Goal: Transaction & Acquisition: Purchase product/service

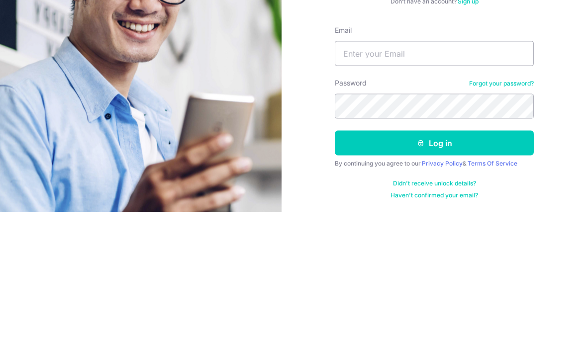
scroll to position [40, 0]
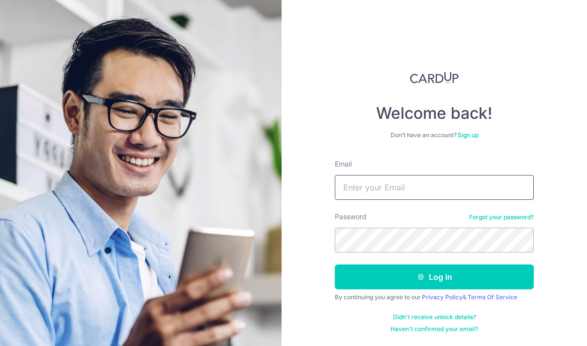
type input "Charlyn.yap@gmail.com"
click at [467, 265] on button "Log in" at bounding box center [434, 277] width 199 height 25
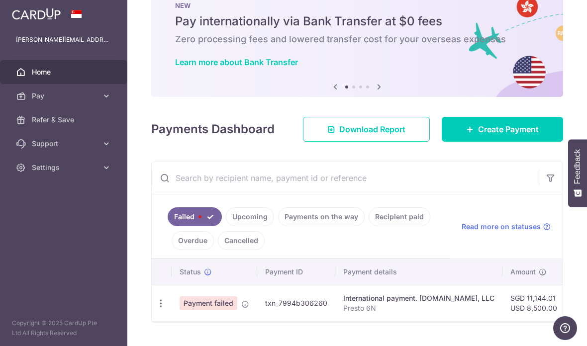
click at [156, 309] on icon "button" at bounding box center [161, 304] width 10 height 10
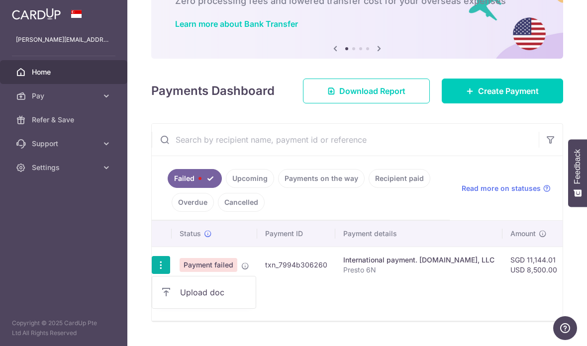
scroll to position [68, 0]
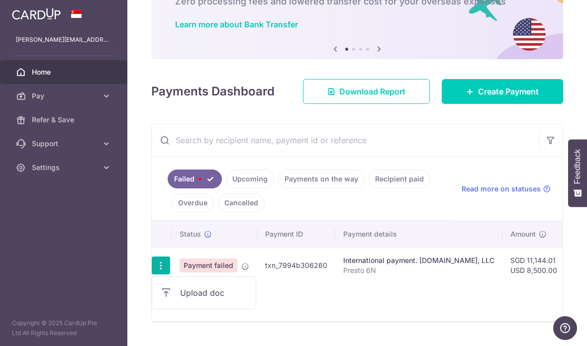
click at [112, 223] on div at bounding box center [293, 173] width 587 height 346
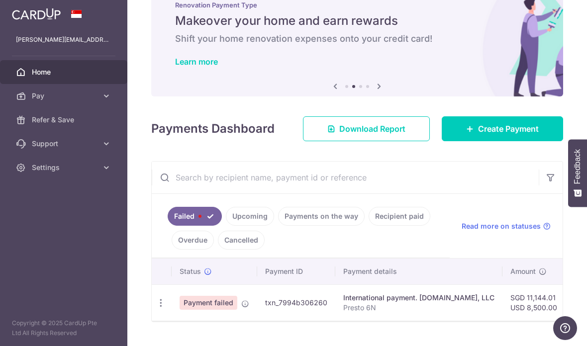
scroll to position [30, 0]
click at [226, 226] on link "Upcoming" at bounding box center [250, 217] width 48 height 19
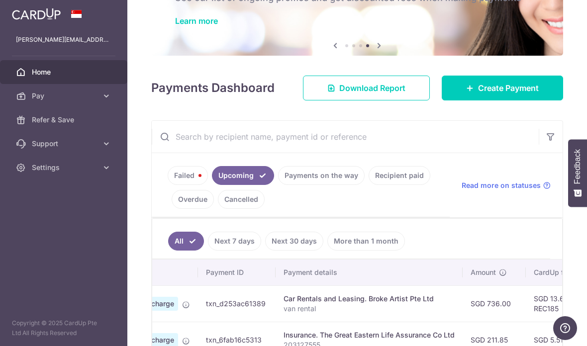
scroll to position [68, 0]
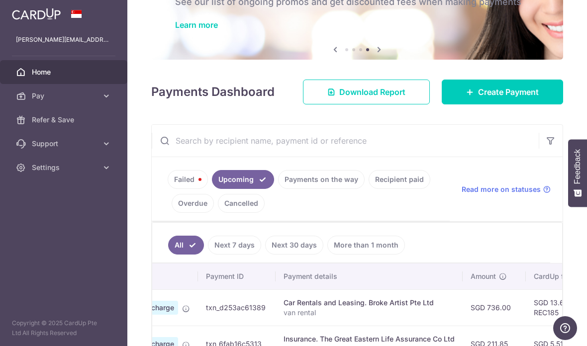
click at [496, 98] on span "Create Payment" at bounding box center [508, 92] width 61 height 12
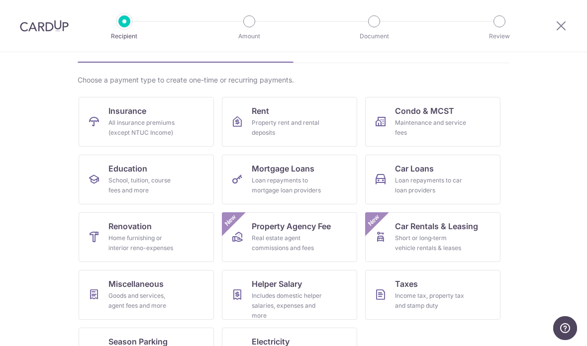
scroll to position [59, 0]
click at [434, 293] on div "Income tax, property tax and stamp duty" at bounding box center [431, 302] width 72 height 20
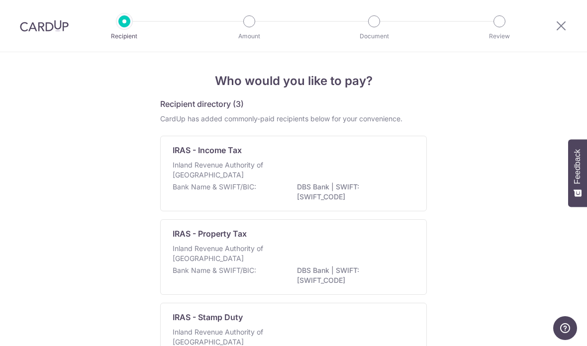
click at [373, 156] on div "IRAS - Income Tax" at bounding box center [288, 150] width 230 height 12
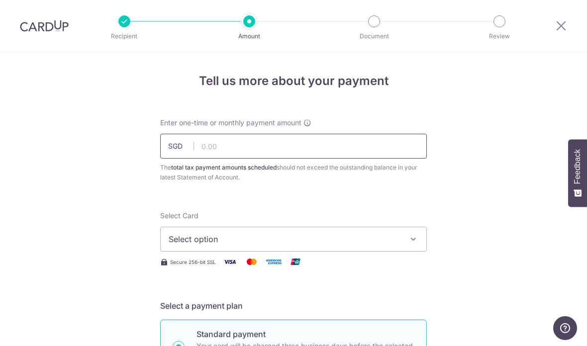
click at [243, 151] on input "text" at bounding box center [293, 146] width 267 height 25
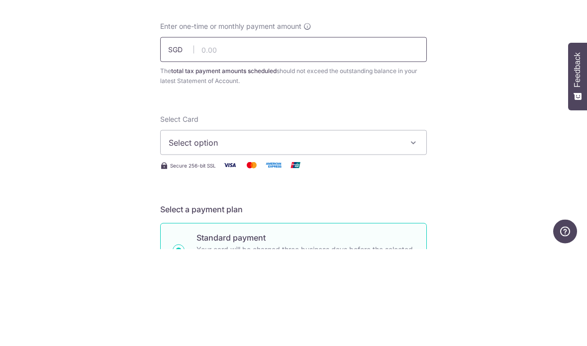
scroll to position [18, 0]
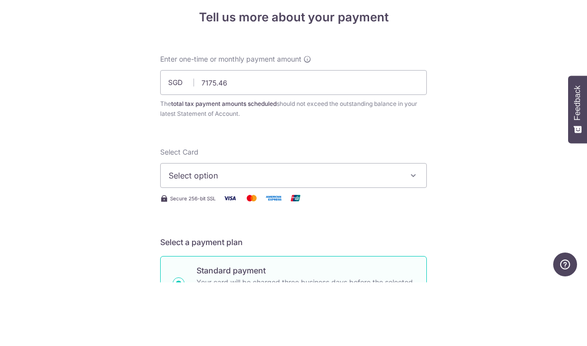
click at [342, 233] on span "Select option" at bounding box center [285, 239] width 232 height 12
type input "7,175.46"
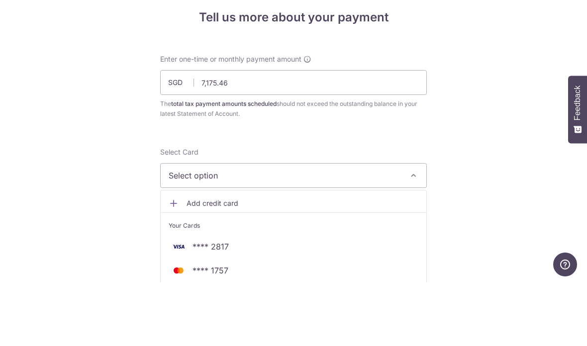
scroll to position [40, 0]
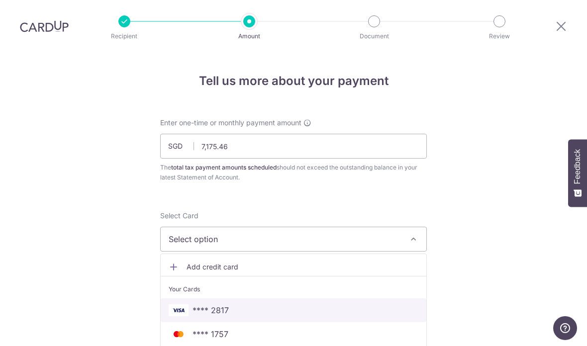
click at [389, 305] on span "**** 2817" at bounding box center [294, 311] width 250 height 12
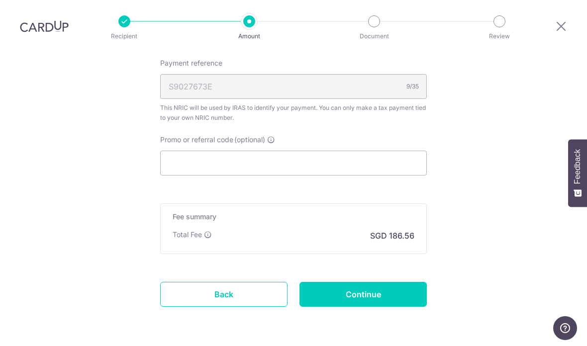
scroll to position [594, 0]
click at [307, 151] on input "Promo or referral code (optional)" at bounding box center [293, 163] width 267 height 25
paste input "VTAX25ONE"
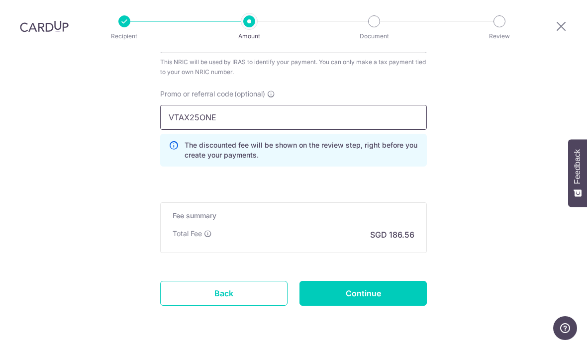
scroll to position [639, 0]
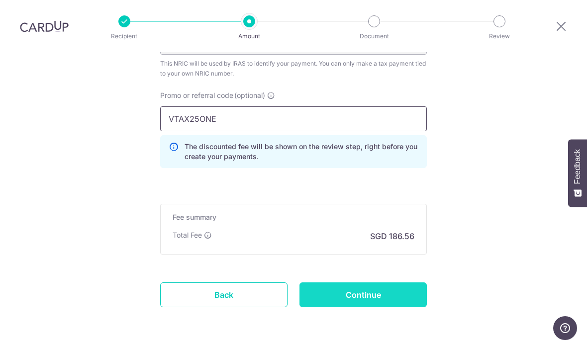
type input "VTAX25ONE"
click at [383, 283] on input "Continue" at bounding box center [363, 295] width 127 height 25
type input "Create Schedule"
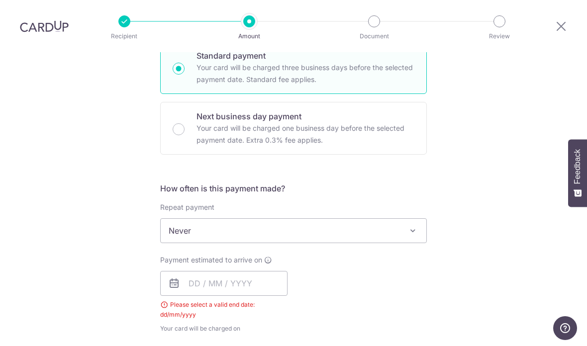
scroll to position [290, 0]
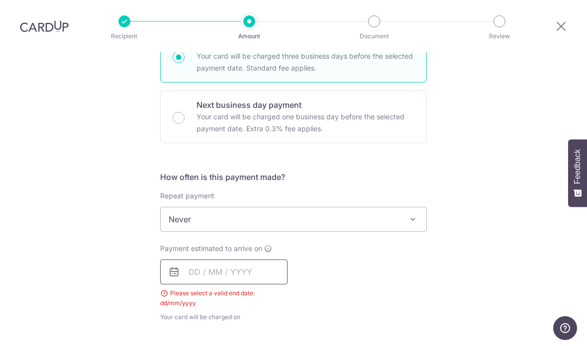
click at [241, 260] on input "text" at bounding box center [223, 272] width 127 height 25
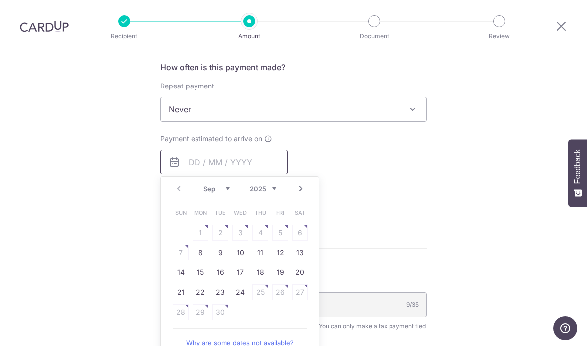
scroll to position [400, 0]
click at [199, 245] on link "8" at bounding box center [201, 253] width 16 height 16
type input "[DATE]"
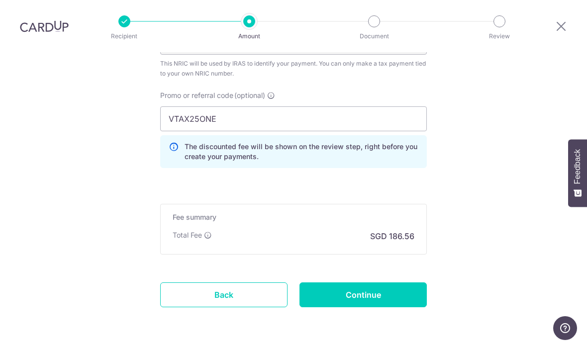
scroll to position [680, 0]
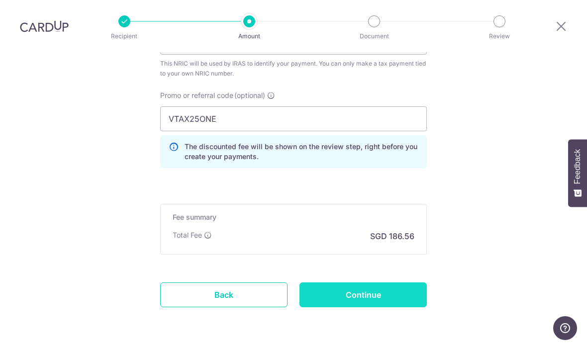
click at [381, 283] on input "Continue" at bounding box center [363, 295] width 127 height 25
type input "Create Schedule"
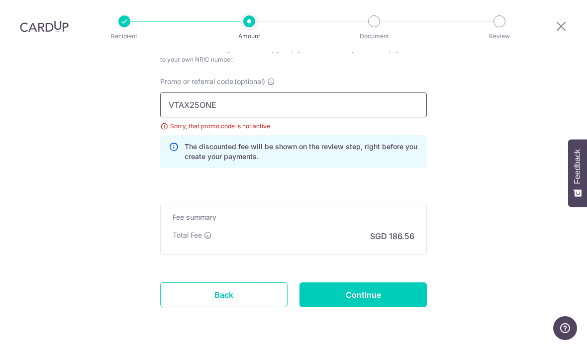
click at [358, 93] on input "VTAX25ONE" at bounding box center [293, 105] width 267 height 25
click at [260, 93] on input "VTAX25ONE" at bounding box center [293, 105] width 267 height 25
paste input "R"
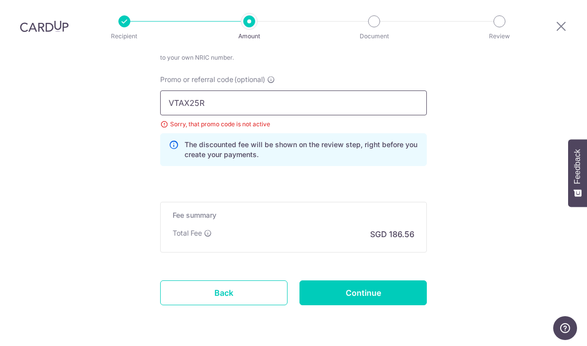
scroll to position [694, 0]
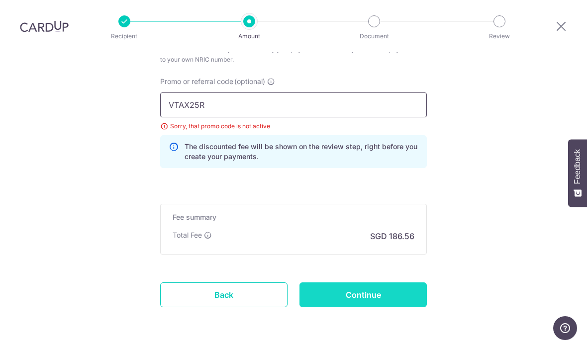
type input "VTAX25R"
click at [386, 283] on input "Continue" at bounding box center [363, 295] width 127 height 25
type input "Update Schedule"
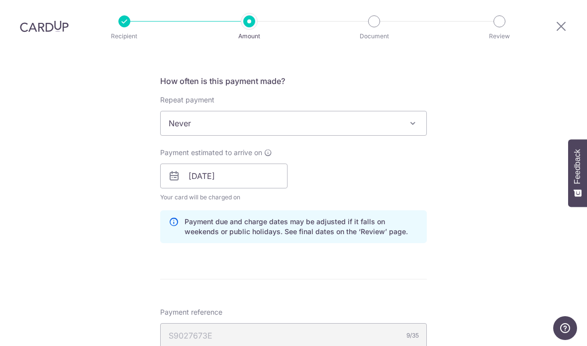
scroll to position [377, 0]
